Goal: Transaction & Acquisition: Purchase product/service

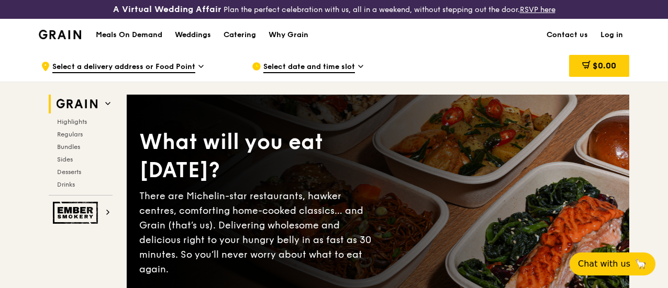
click at [611, 43] on link "Log in" at bounding box center [611, 34] width 35 height 31
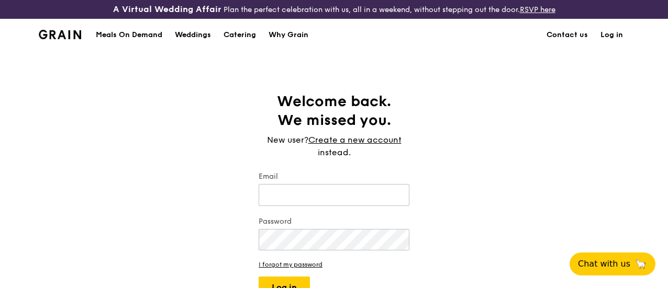
type input "[EMAIL_ADDRESS][DOMAIN_NAME]"
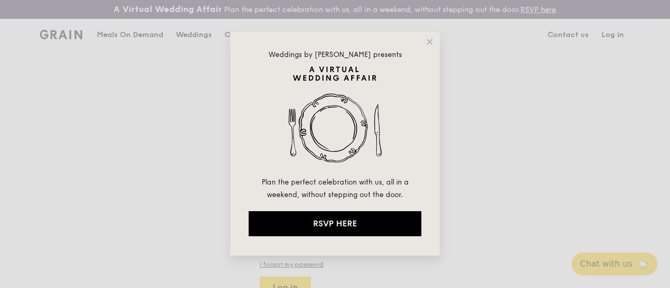
click at [613, 42] on div "Weddings by [PERSON_NAME] presents Plan the perfect celebration with us, all in…" at bounding box center [335, 144] width 670 height 288
click at [289, 277] on button "Log in" at bounding box center [285, 288] width 51 height 22
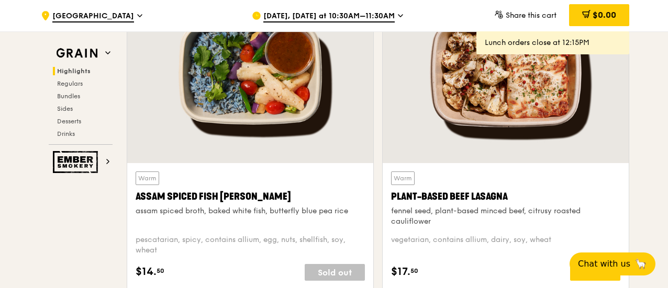
click at [332, 13] on span "[DATE], [DATE] at 10:30AM–11:30AM" at bounding box center [328, 17] width 131 height 12
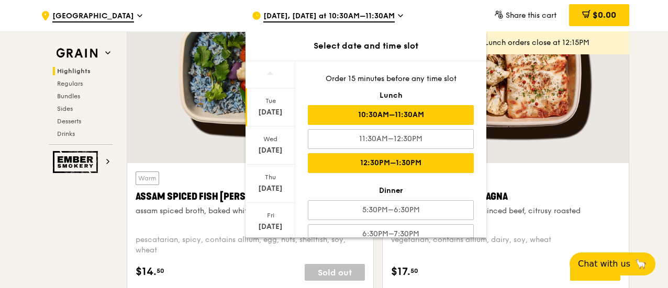
click at [366, 162] on div "12:30PM–1:30PM" at bounding box center [391, 163] width 166 height 20
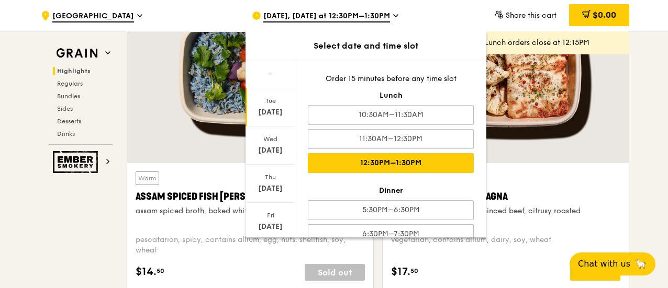
click at [549, 163] on div at bounding box center [506, 73] width 246 height 182
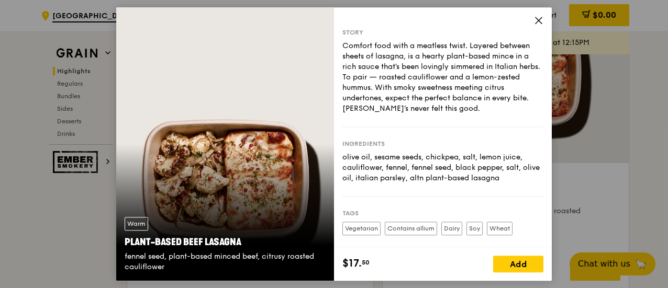
scroll to position [0, 0]
click at [539, 16] on icon at bounding box center [538, 20] width 9 height 9
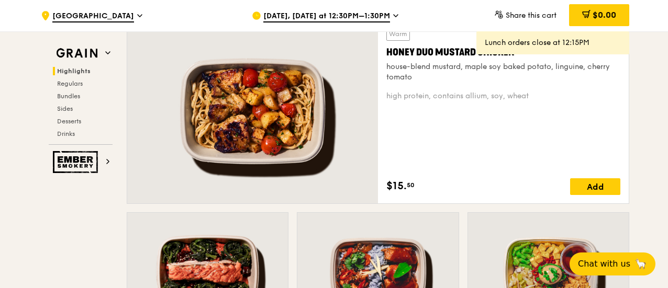
scroll to position [785, 0]
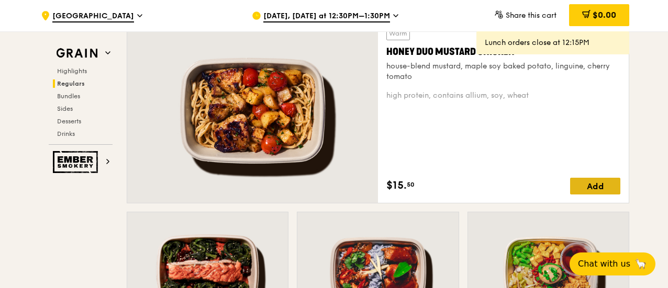
click at [602, 192] on div "Add" at bounding box center [595, 186] width 50 height 17
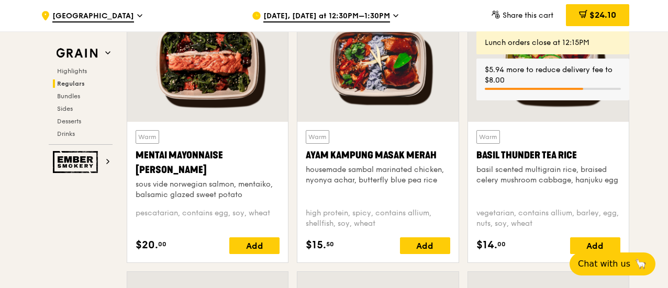
scroll to position [1099, 0]
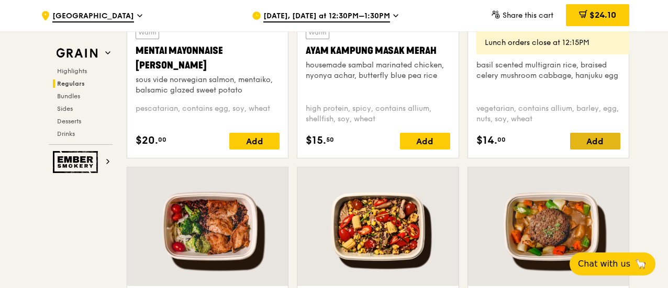
click at [606, 150] on div "Add" at bounding box center [595, 141] width 50 height 17
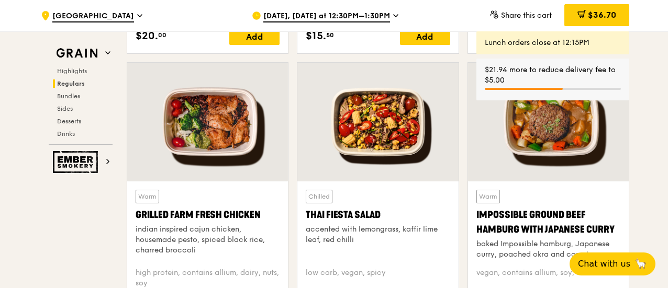
scroll to position [1256, 0]
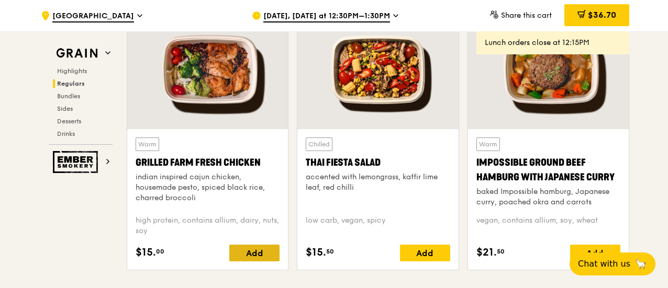
click at [248, 262] on div "Add" at bounding box center [254, 253] width 50 height 17
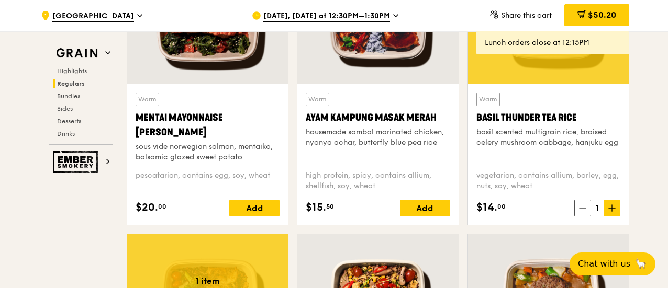
scroll to position [890, 0]
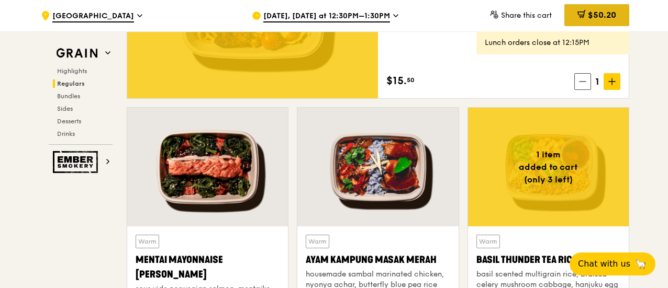
click at [606, 14] on span "$50.20" at bounding box center [602, 15] width 28 height 10
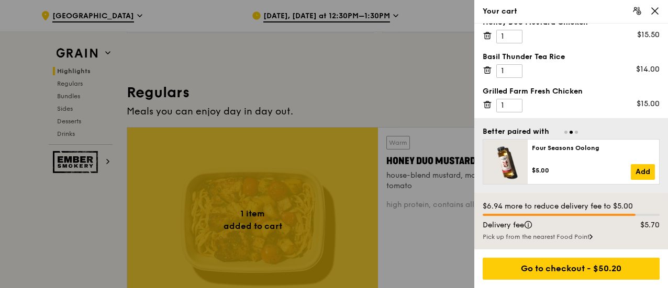
scroll to position [576, 0]
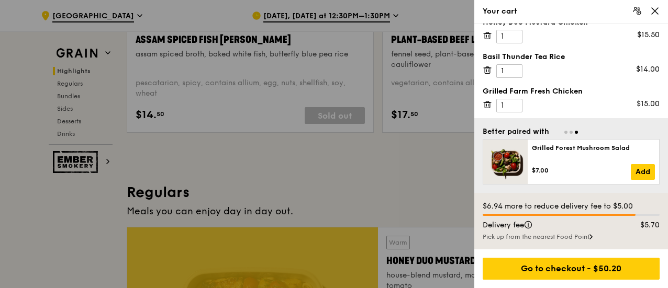
click at [391, 16] on div at bounding box center [334, 144] width 668 height 288
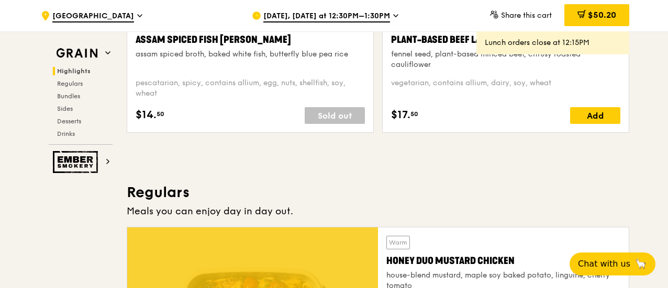
click at [356, 16] on span "[DATE], [DATE] at 12:30PM–1:30PM" at bounding box center [326, 17] width 127 height 12
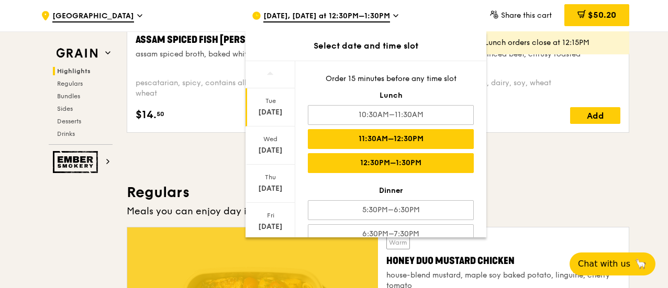
click at [373, 138] on div "11:30AM–12:30PM" at bounding box center [391, 139] width 166 height 20
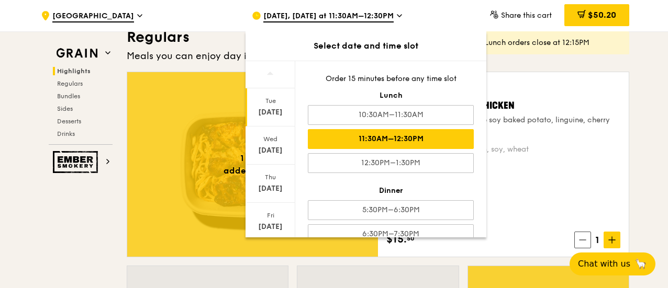
scroll to position [733, 0]
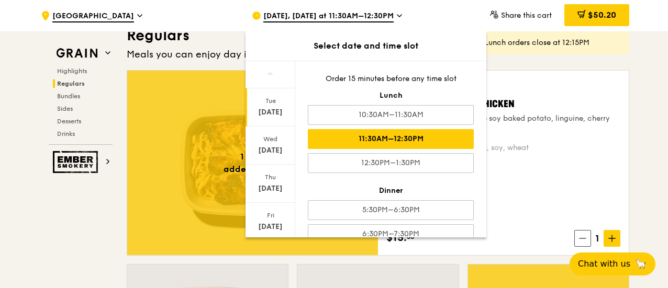
click at [517, 203] on div "Warm Honey Duo Mustard Chicken house-blend mustard, maple soy baked potato, lin…" at bounding box center [503, 163] width 234 height 168
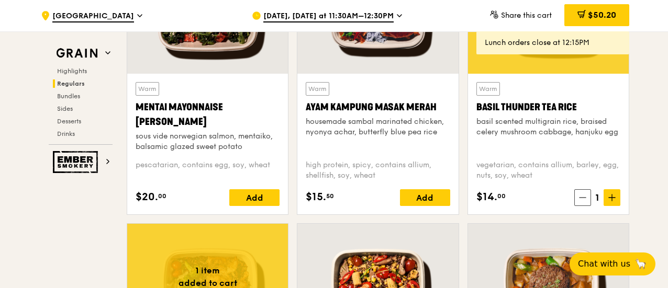
scroll to position [1047, 0]
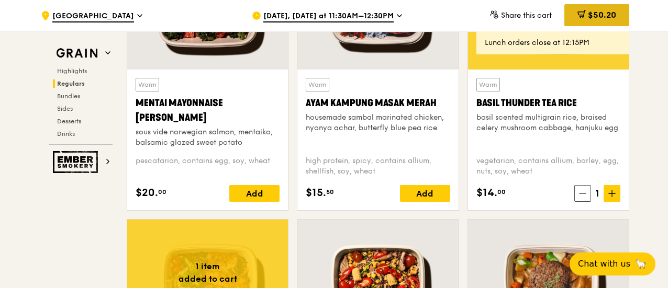
click at [582, 11] on icon at bounding box center [582, 13] width 6 height 6
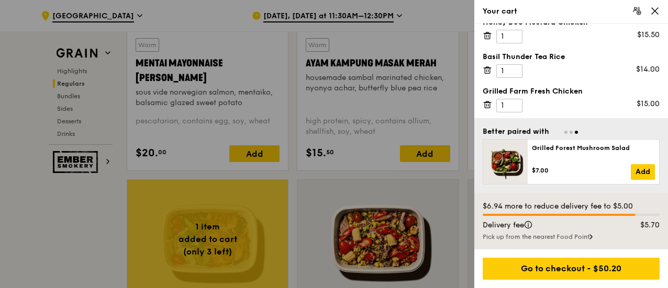
scroll to position [1151, 0]
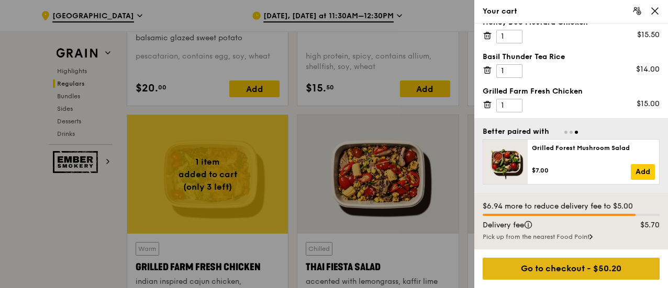
click at [596, 270] on div "Go to checkout - $50.20" at bounding box center [571, 269] width 177 height 22
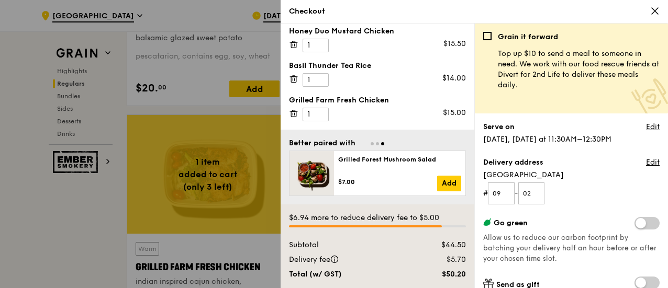
scroll to position [4, 0]
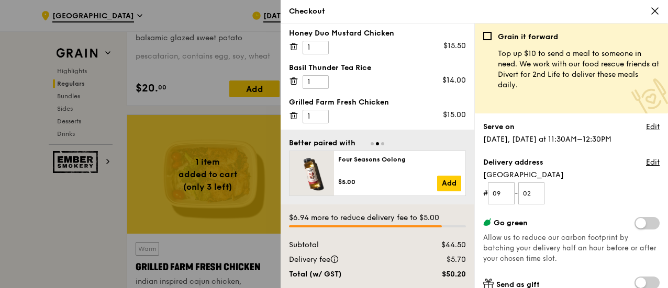
click at [70, 212] on div at bounding box center [334, 144] width 668 height 288
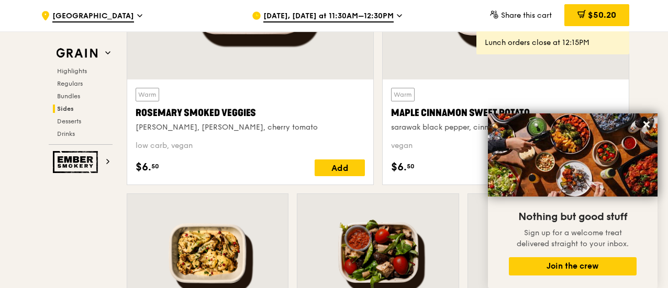
scroll to position [2565, 0]
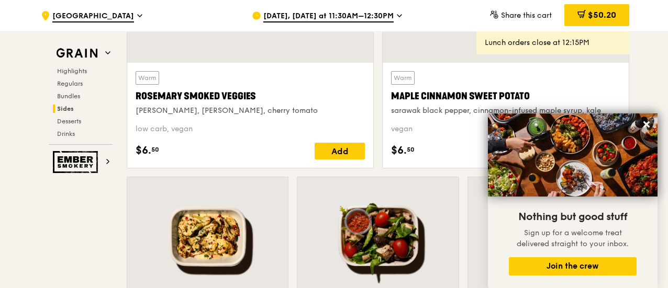
click at [474, 228] on div at bounding box center [548, 236] width 161 height 119
click at [649, 127] on icon at bounding box center [646, 124] width 6 height 6
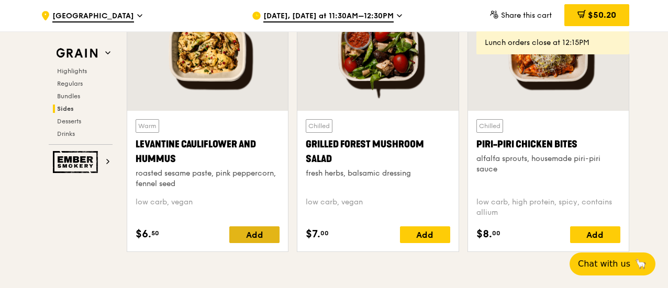
scroll to position [2774, 0]
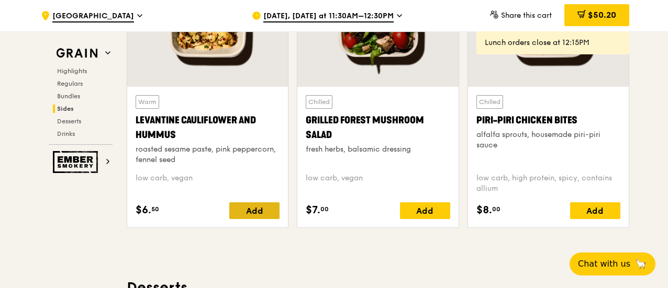
click at [258, 219] on div "Add" at bounding box center [254, 211] width 50 height 17
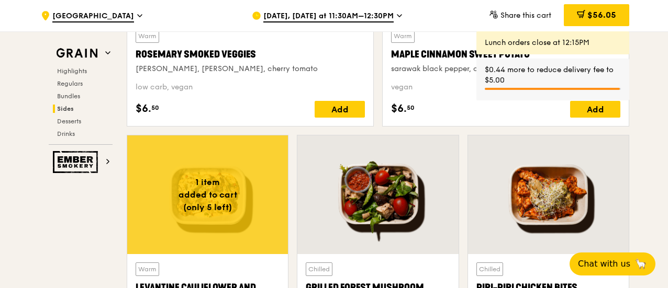
scroll to position [2617, 0]
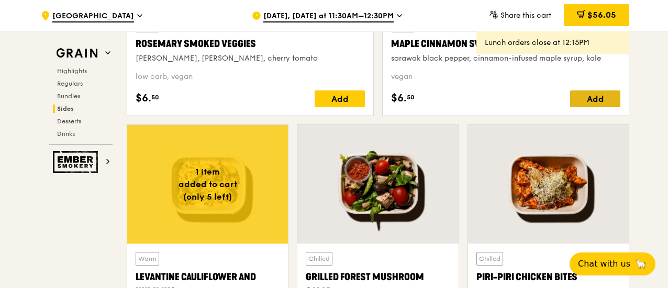
click at [598, 104] on div "Add" at bounding box center [595, 99] width 50 height 17
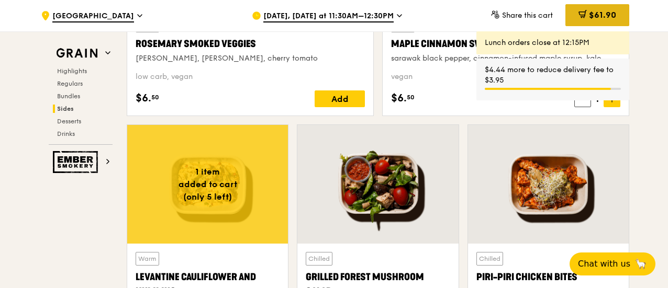
click at [600, 19] on span "$61.90" at bounding box center [602, 15] width 27 height 10
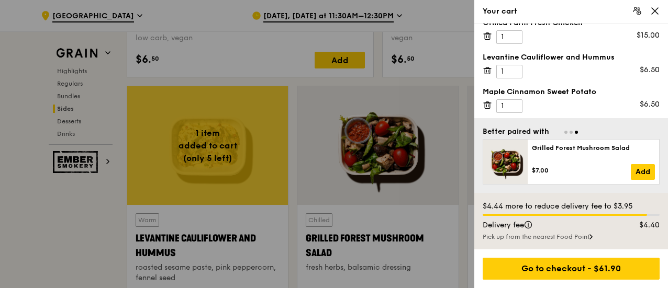
scroll to position [2669, 0]
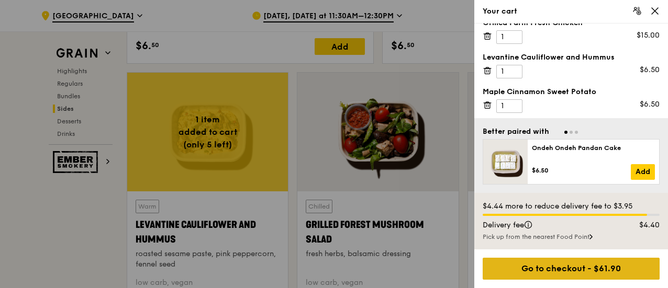
click at [573, 268] on div "Go to checkout - $61.90" at bounding box center [571, 269] width 177 height 22
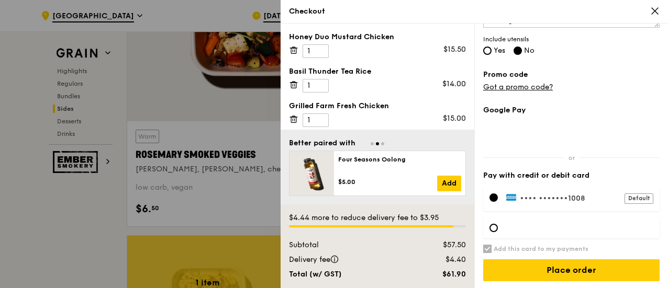
scroll to position [2512, 0]
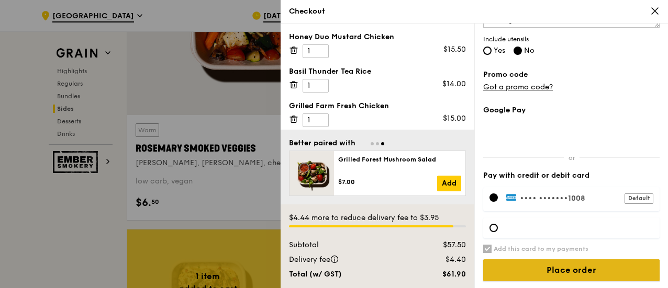
click at [574, 267] on input "Place order" at bounding box center [571, 271] width 176 height 22
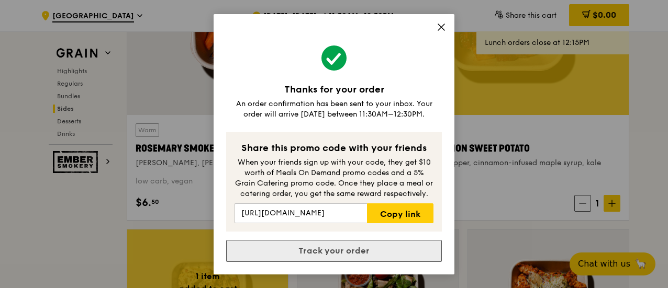
click at [323, 254] on link "Track your order" at bounding box center [334, 251] width 216 height 22
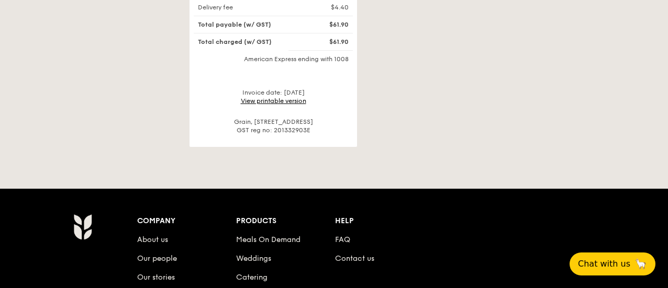
scroll to position [523, 0]
